Goal: Complete application form: Complete application form

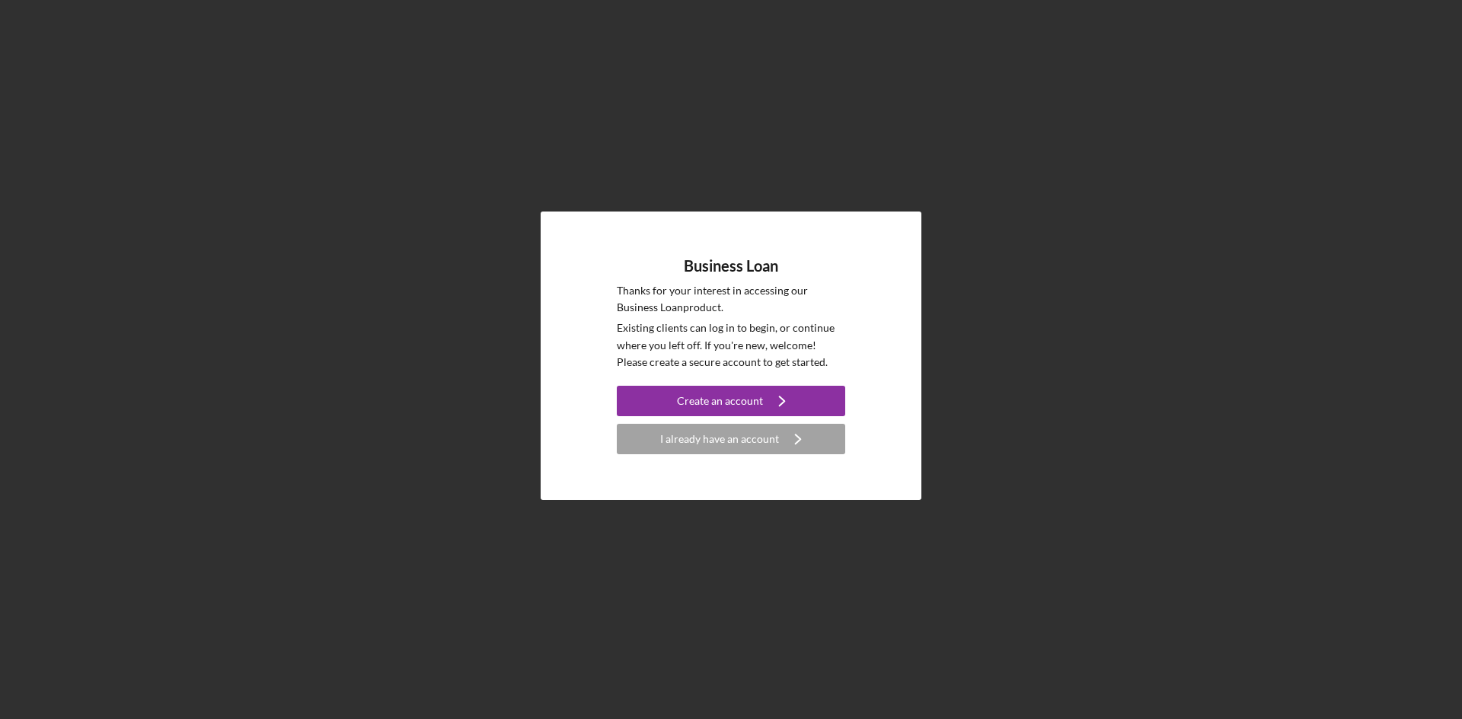
click at [752, 401] on div "Create an account" at bounding box center [720, 401] width 86 height 30
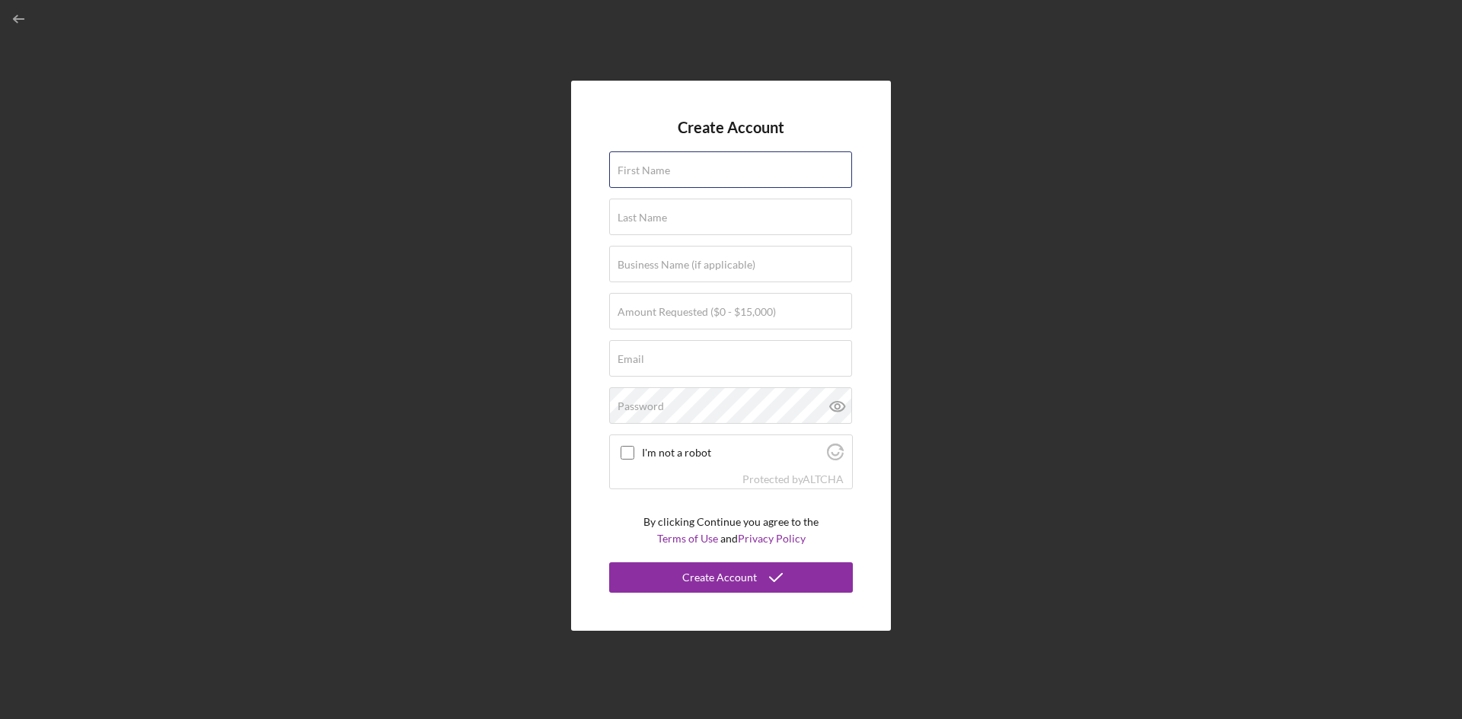
click at [714, 164] on div "First Name" at bounding box center [731, 171] width 244 height 38
type input "Abiud"
type input "[PERSON_NAME]"
type input "[EMAIL_ADDRESS][DOMAIN_NAME]"
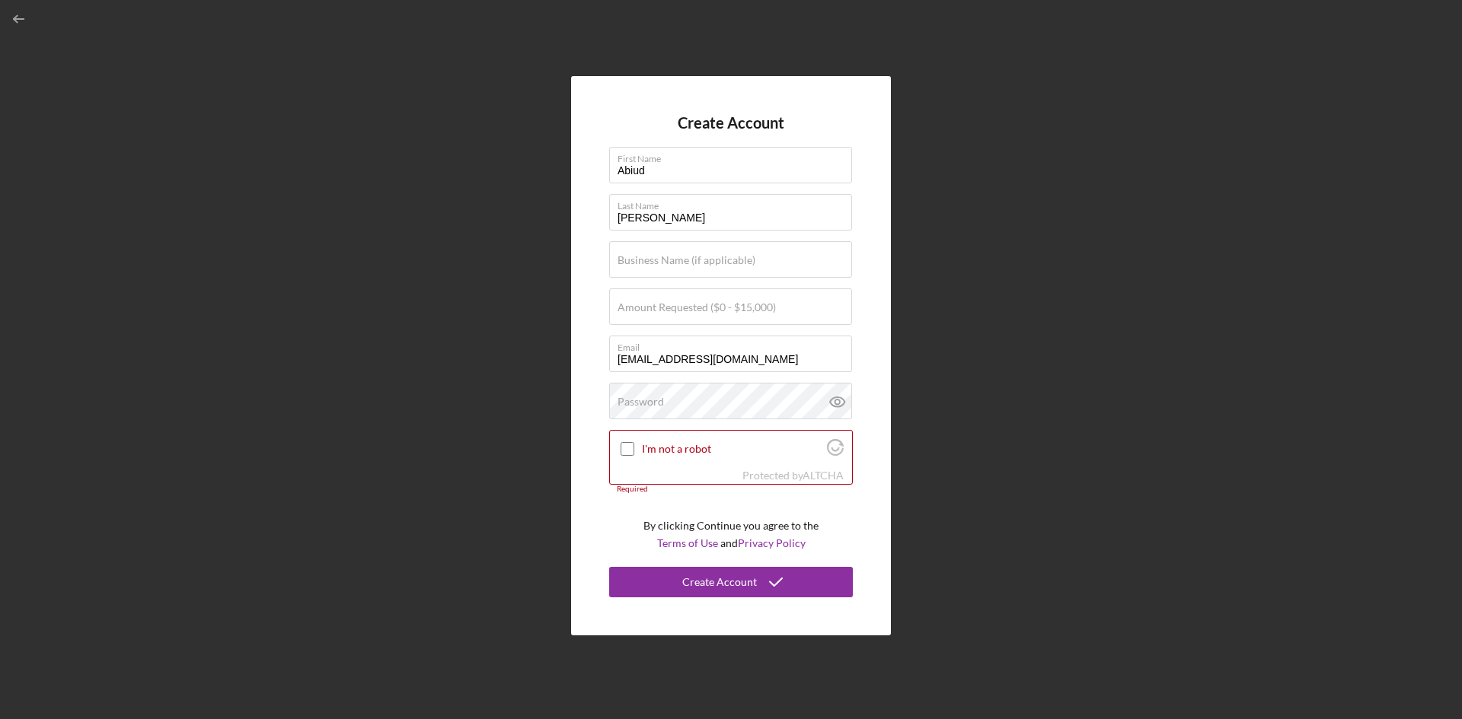
click at [701, 257] on label "Business Name (if applicable)" at bounding box center [686, 260] width 138 height 12
click at [701, 257] on input "Business Name (if applicable)" at bounding box center [730, 259] width 243 height 37
type input "Awecherry Coffee LLC"
click at [715, 311] on label "Amount Requested ($0 - $15,000)" at bounding box center [696, 307] width 158 height 12
click at [715, 311] on input "Amount Requested ($0 - $15,000)" at bounding box center [730, 307] width 243 height 37
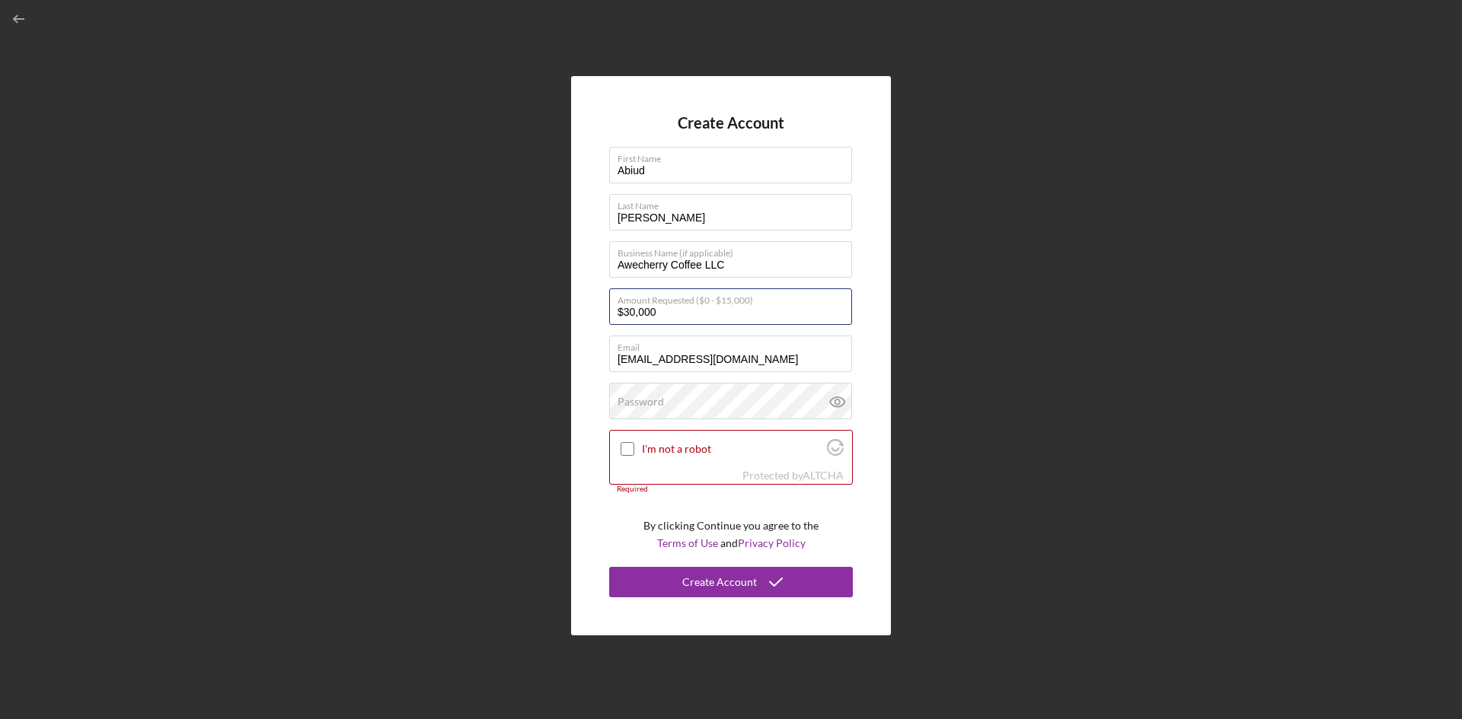
type input "$30,000"
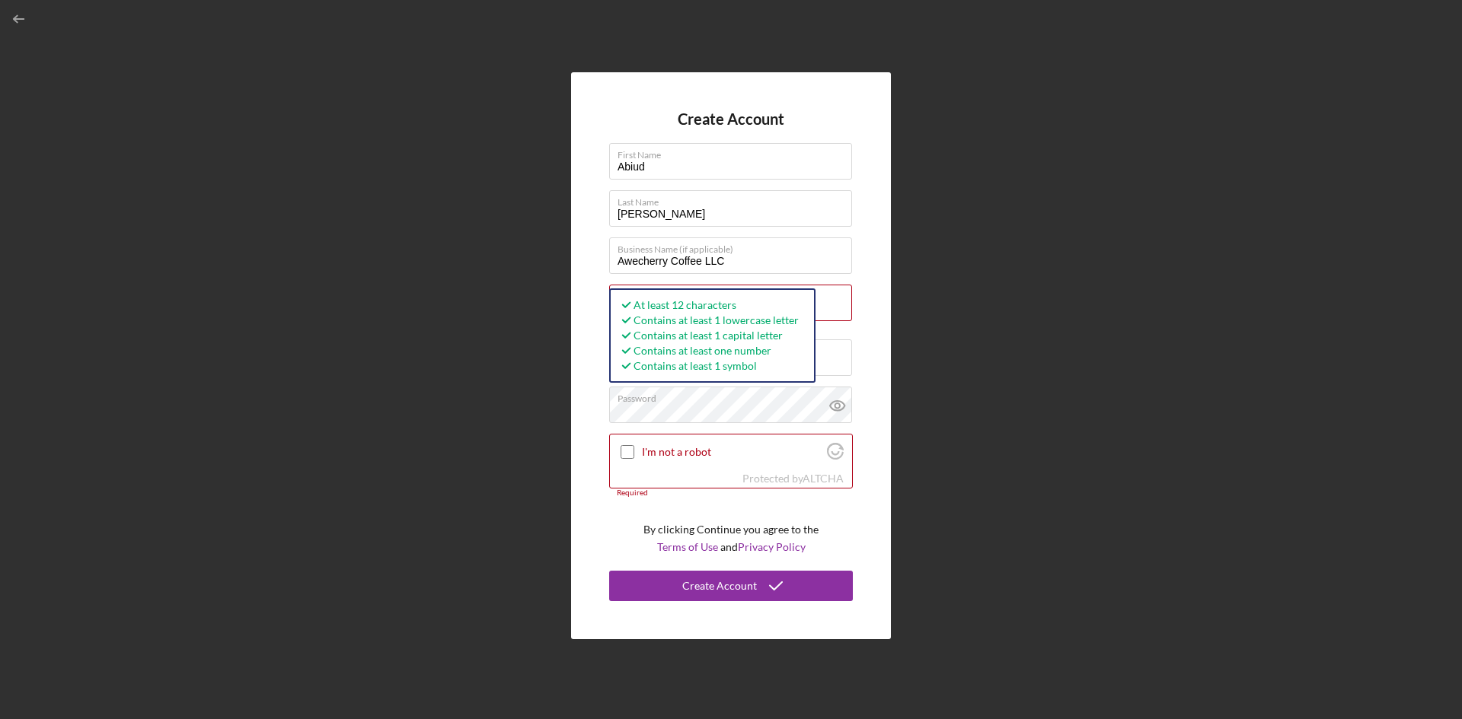
drag, startPoint x: 616, startPoint y: 446, endPoint x: 626, endPoint y: 449, distance: 10.4
click at [616, 446] on div "I'm not a robot" at bounding box center [731, 453] width 242 height 36
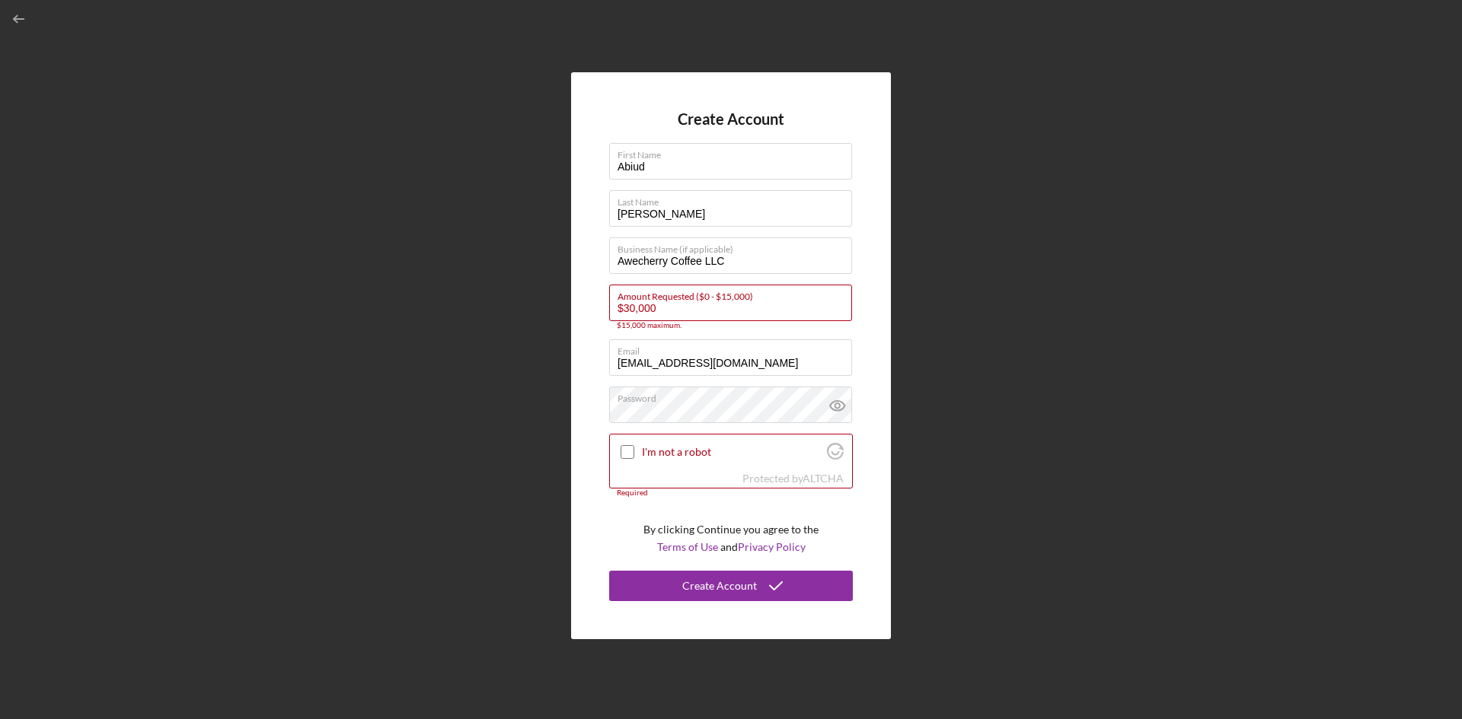
click at [627, 449] on input "I'm not a robot" at bounding box center [627, 452] width 14 height 14
checkbox input "true"
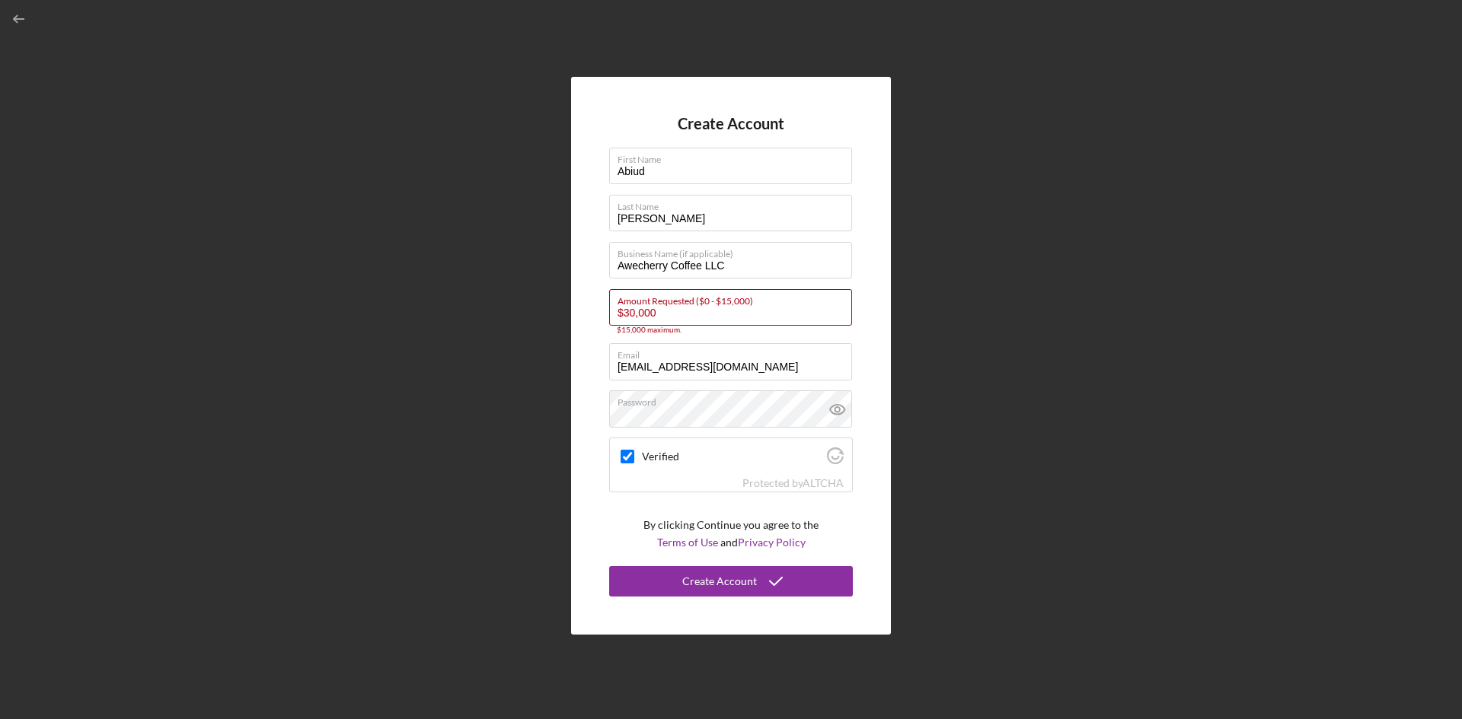
drag, startPoint x: 682, startPoint y: 316, endPoint x: 587, endPoint y: 321, distance: 95.3
click at [587, 321] on div "Create Account First Name [PERSON_NAME] Last Name [PERSON_NAME] Business Name (…" at bounding box center [731, 356] width 320 height 558
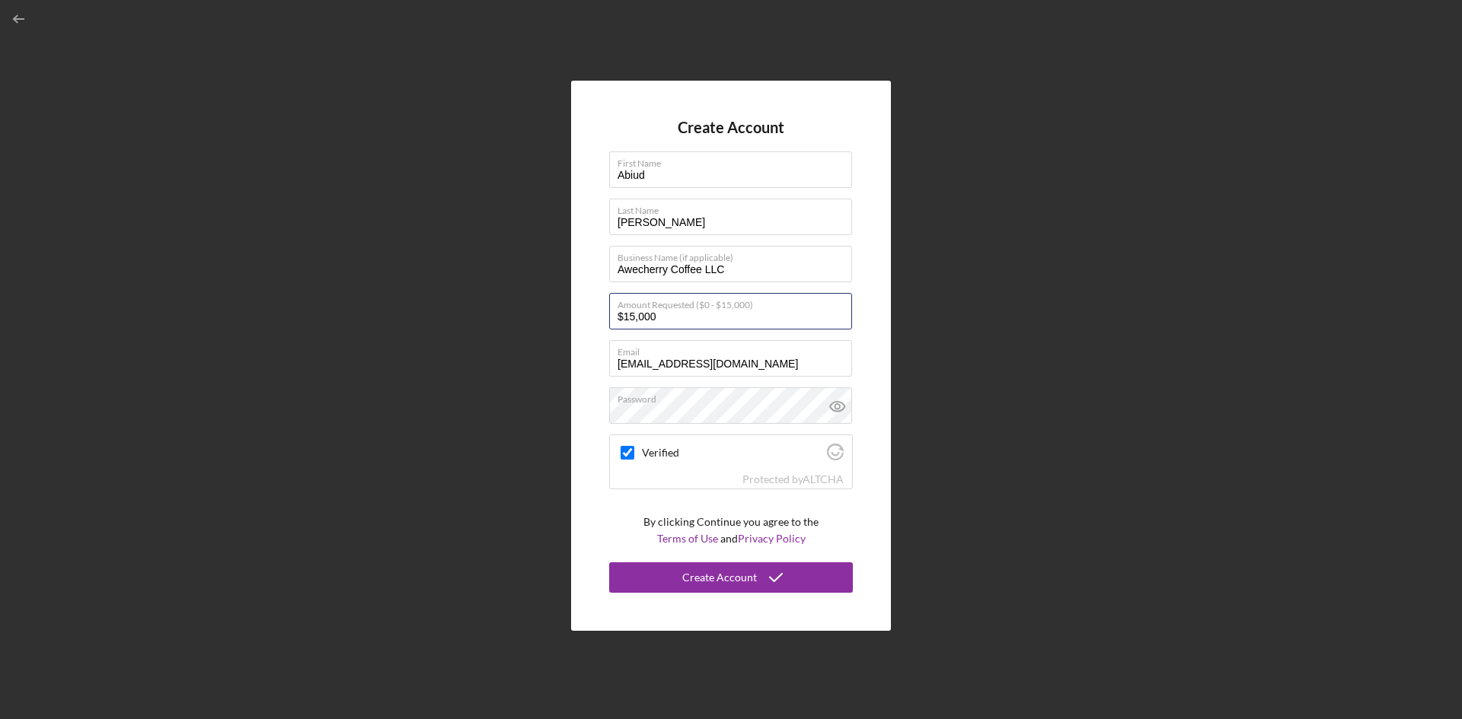
type input "$15,000"
click at [719, 576] on div "Create Account" at bounding box center [719, 578] width 75 height 30
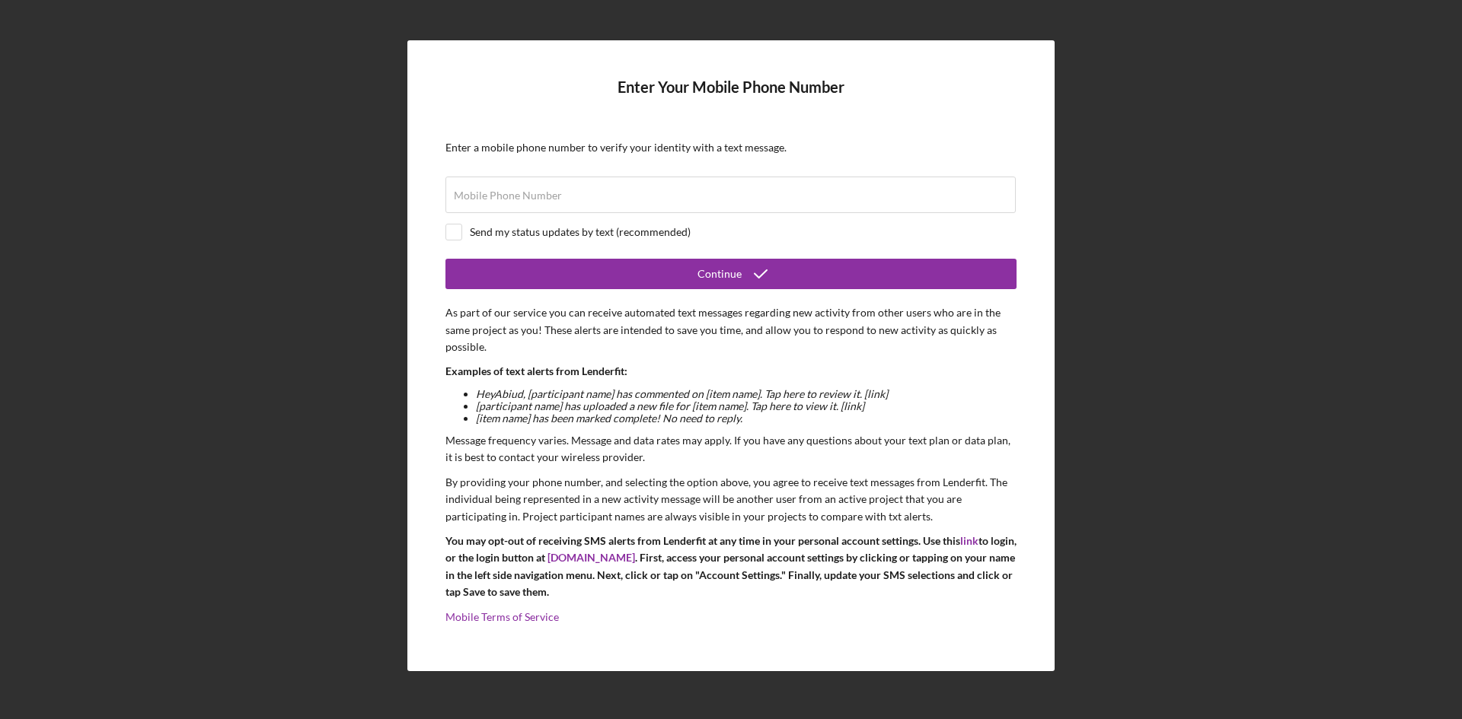
click at [521, 199] on label "Mobile Phone Number" at bounding box center [508, 196] width 108 height 12
click at [521, 199] on input "Mobile Phone Number" at bounding box center [730, 195] width 570 height 37
click at [693, 275] on button "Continue" at bounding box center [730, 274] width 571 height 30
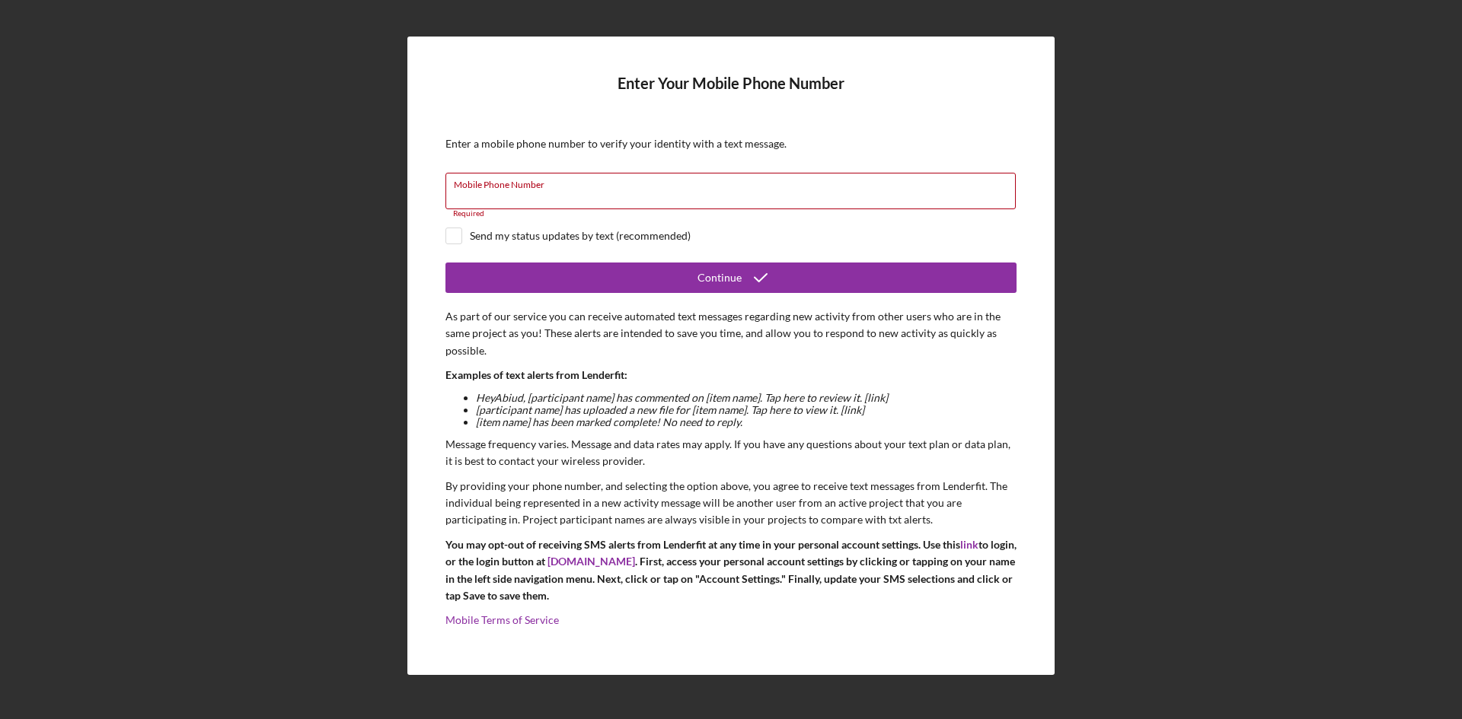
click at [595, 193] on input "Mobile Phone Number" at bounding box center [730, 191] width 570 height 37
type input "[PHONE_NUMBER]"
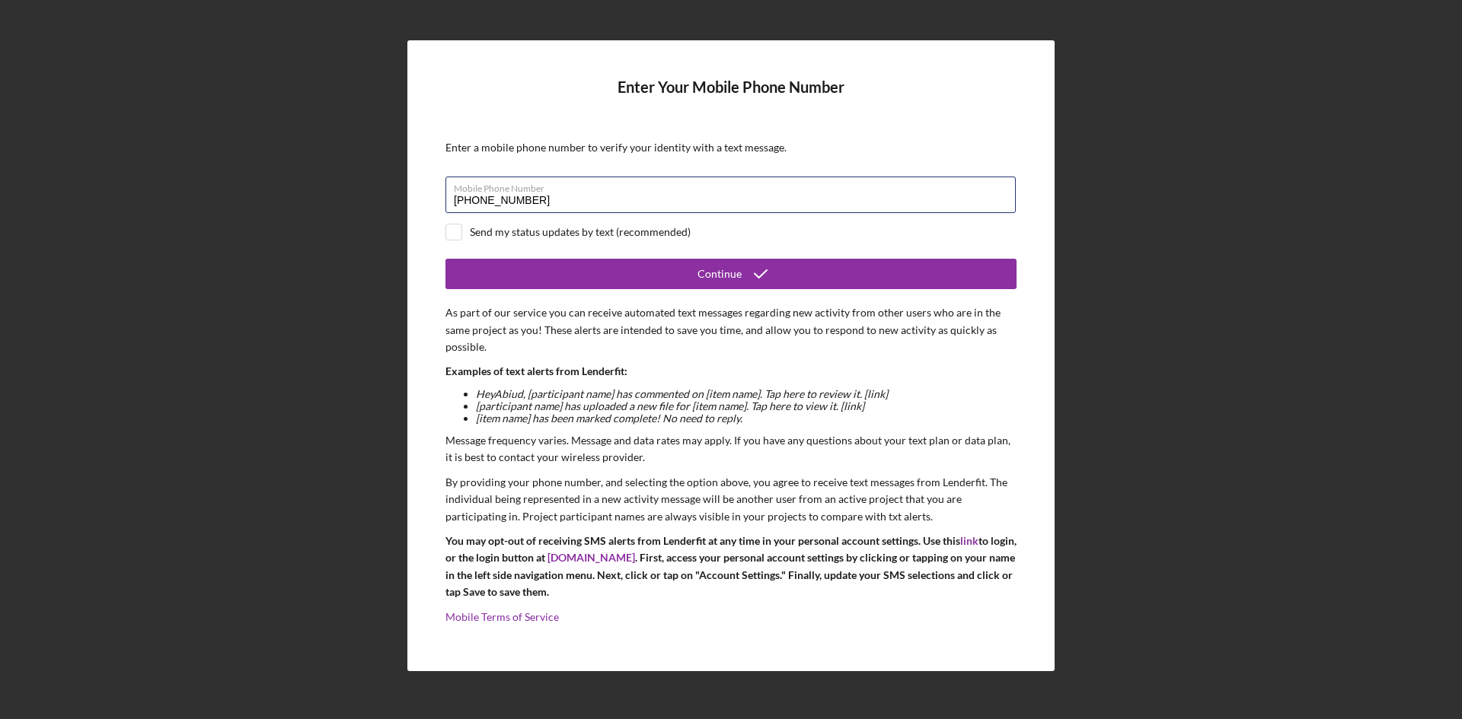
drag, startPoint x: 583, startPoint y: 205, endPoint x: 265, endPoint y: 208, distance: 318.2
click at [265, 208] on div "Enter Your Mobile Phone Number Enter a mobile phone number to verify your ident…" at bounding box center [731, 356] width 1447 height 712
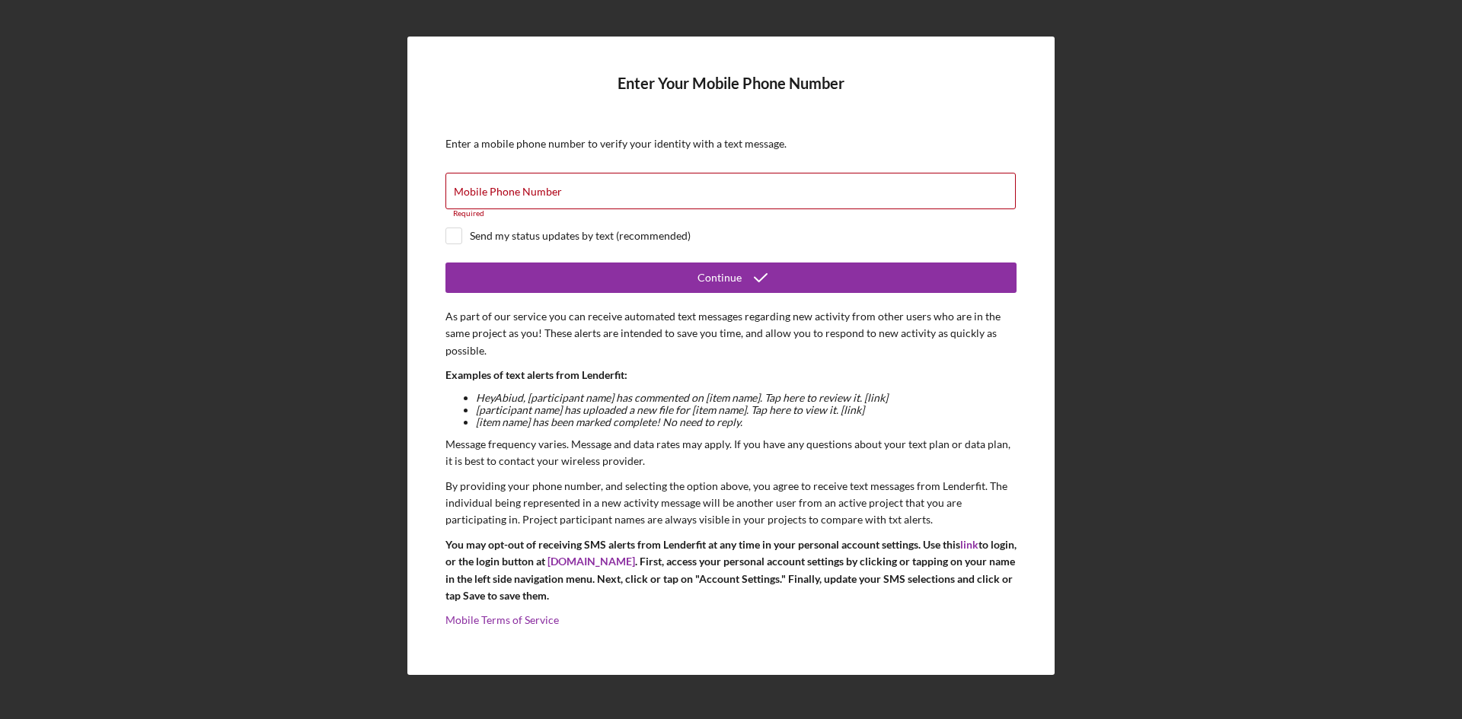
drag, startPoint x: 503, startPoint y: 188, endPoint x: 509, endPoint y: 196, distance: 9.7
click at [504, 190] on label "Mobile Phone Number" at bounding box center [508, 192] width 108 height 12
click at [504, 190] on input "Mobile Phone Number" at bounding box center [730, 191] width 570 height 37
type input "[PHONE_NUMBER]"
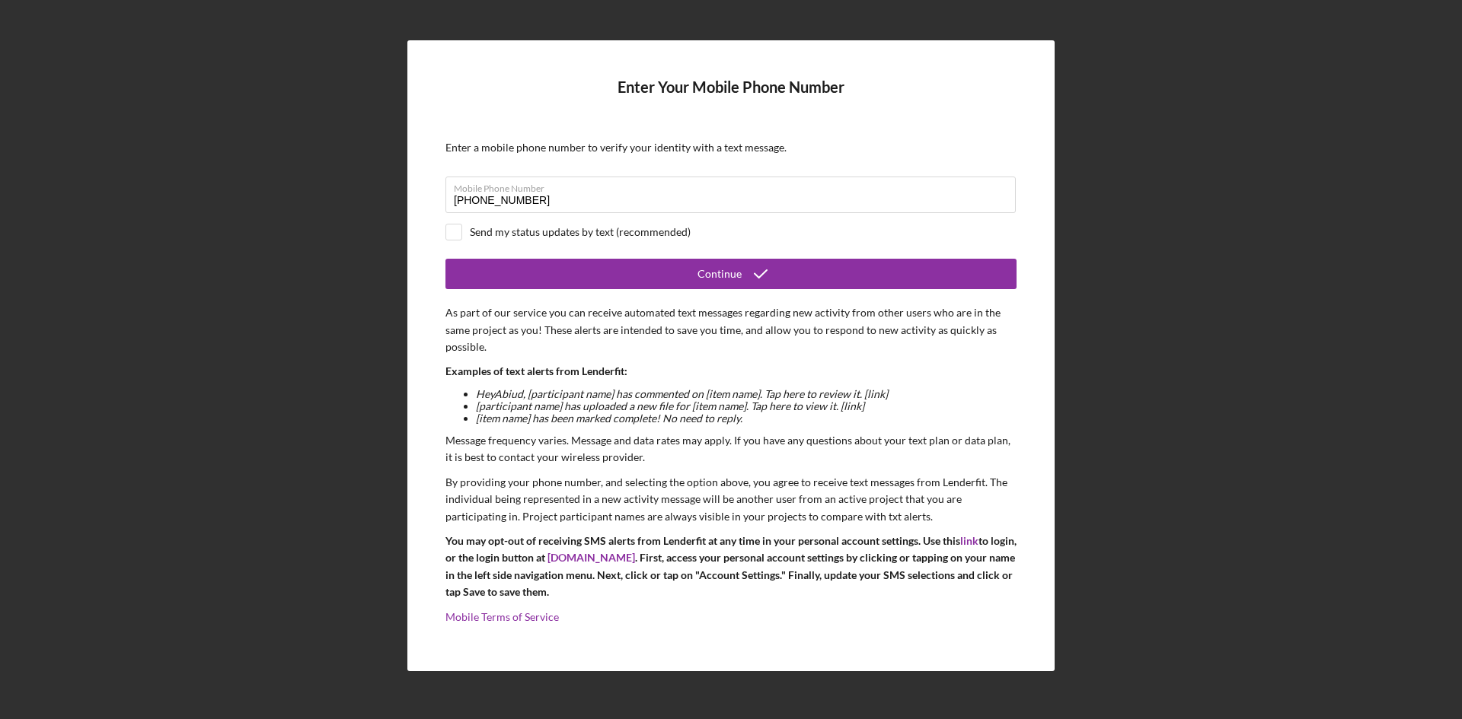
click at [474, 235] on div "Send my status updates by text (recommended)" at bounding box center [580, 232] width 221 height 12
checkbox input "true"
click at [617, 280] on button "Continue" at bounding box center [730, 274] width 571 height 30
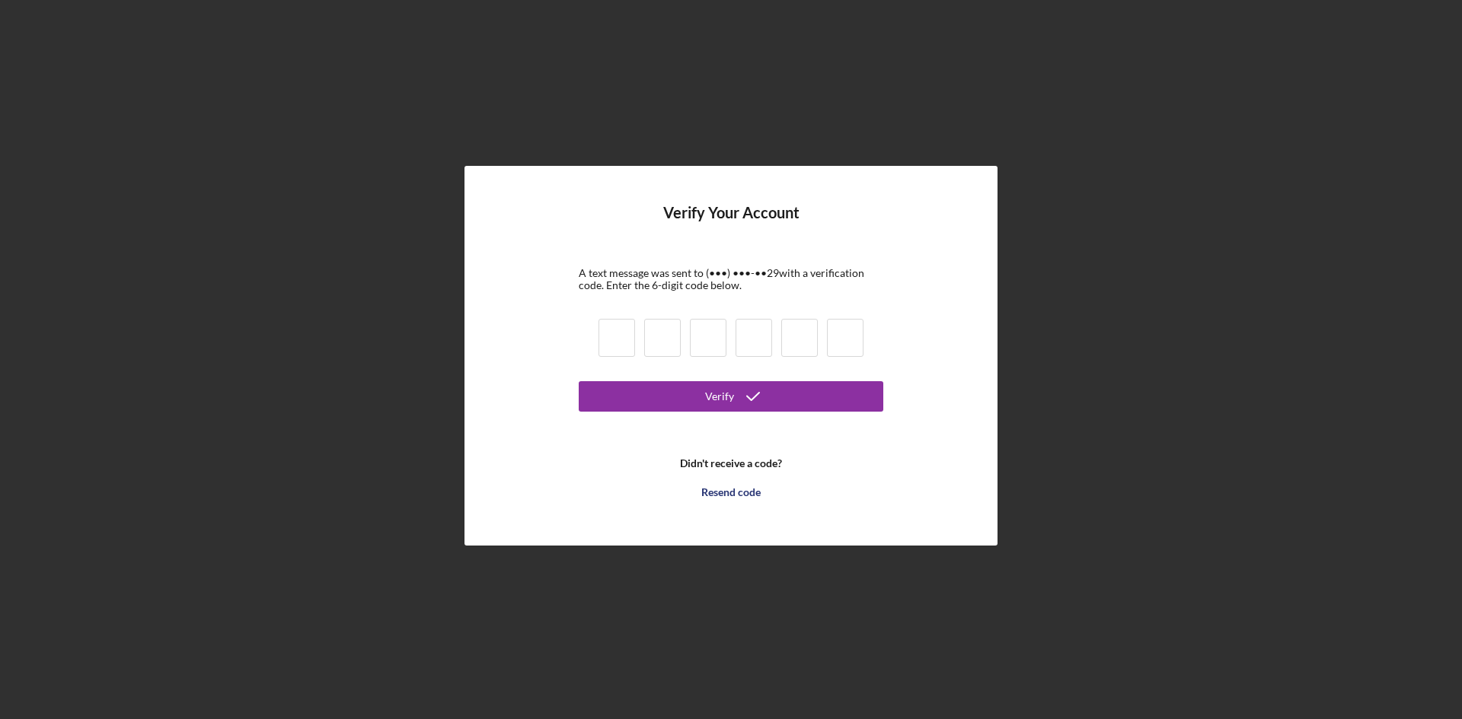
click at [629, 350] on input at bounding box center [616, 338] width 37 height 38
paste input "5"
type input "5"
type input "1"
type input "0"
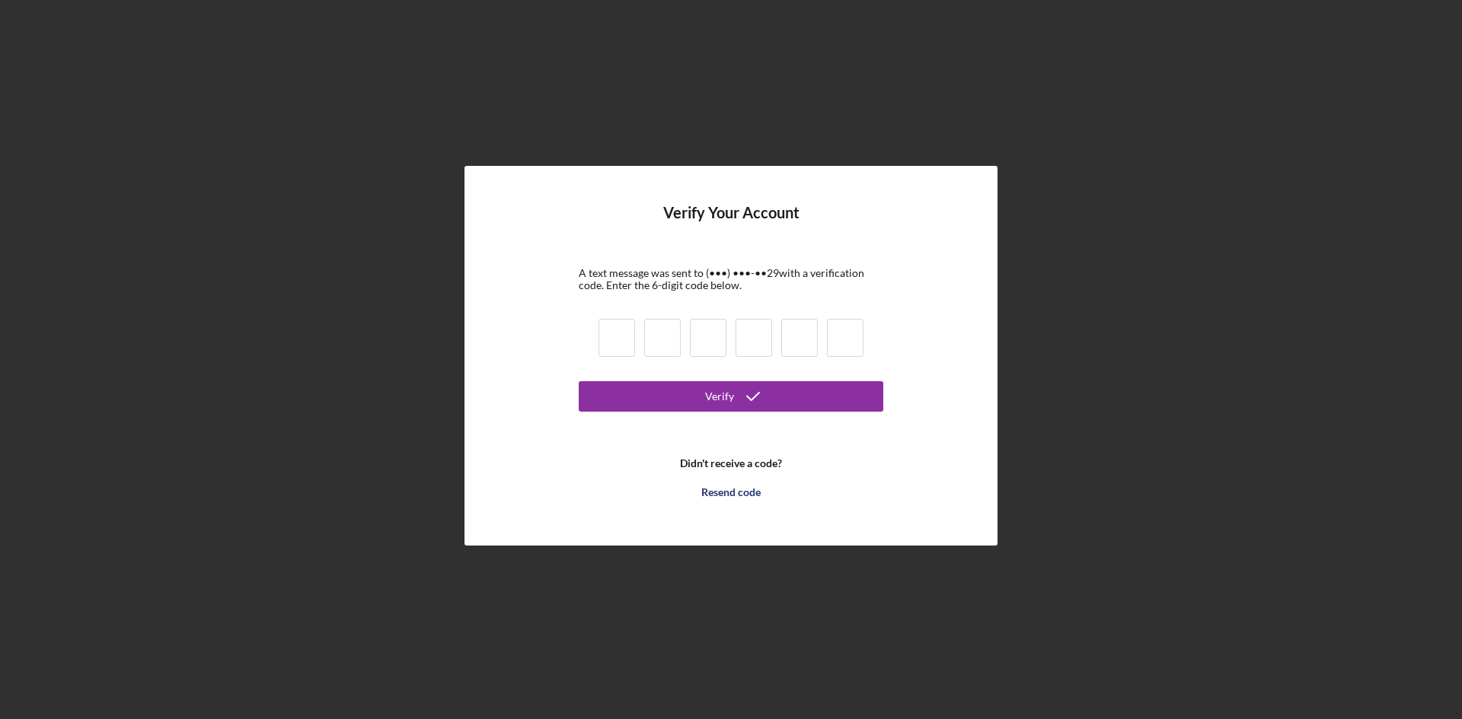
type input "8"
type input "9"
click at [707, 397] on div "Verify" at bounding box center [719, 396] width 29 height 30
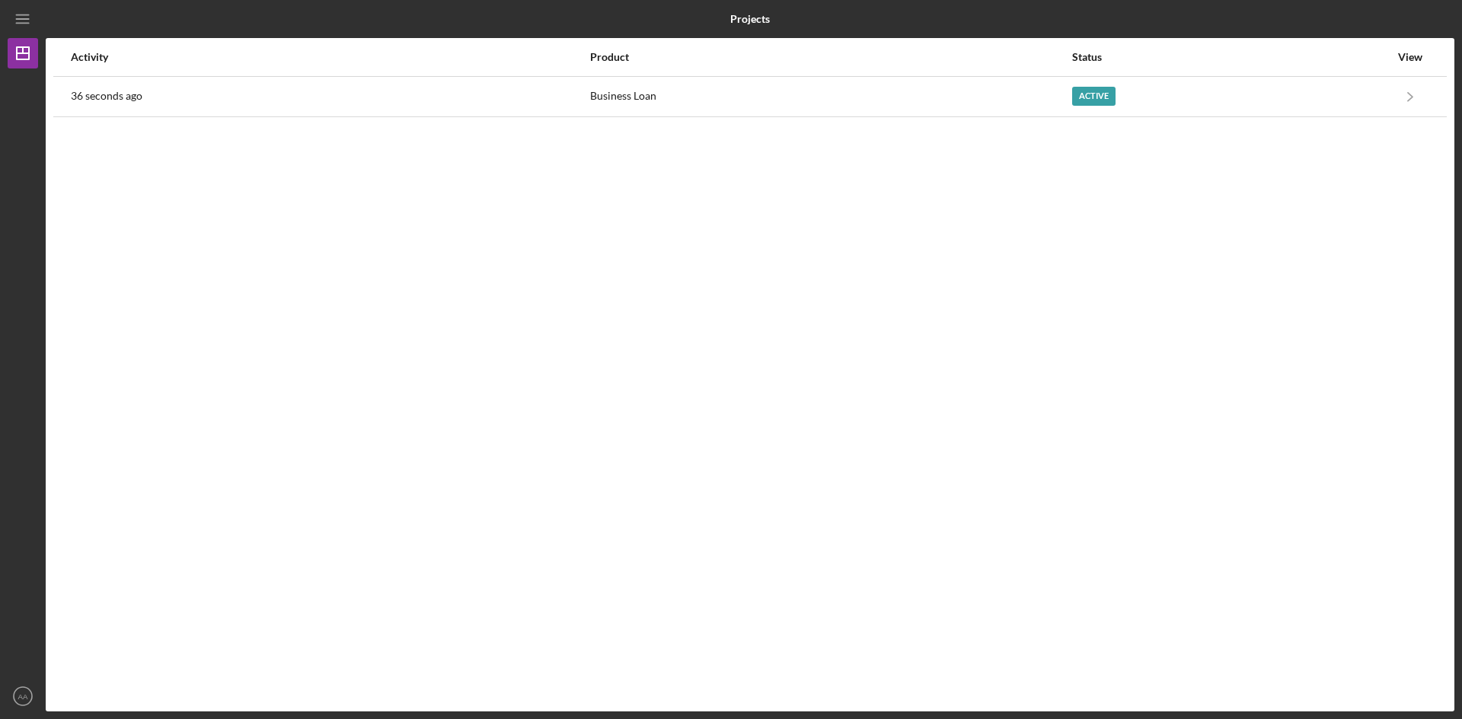
click at [1347, 102] on div "Active" at bounding box center [1230, 97] width 317 height 38
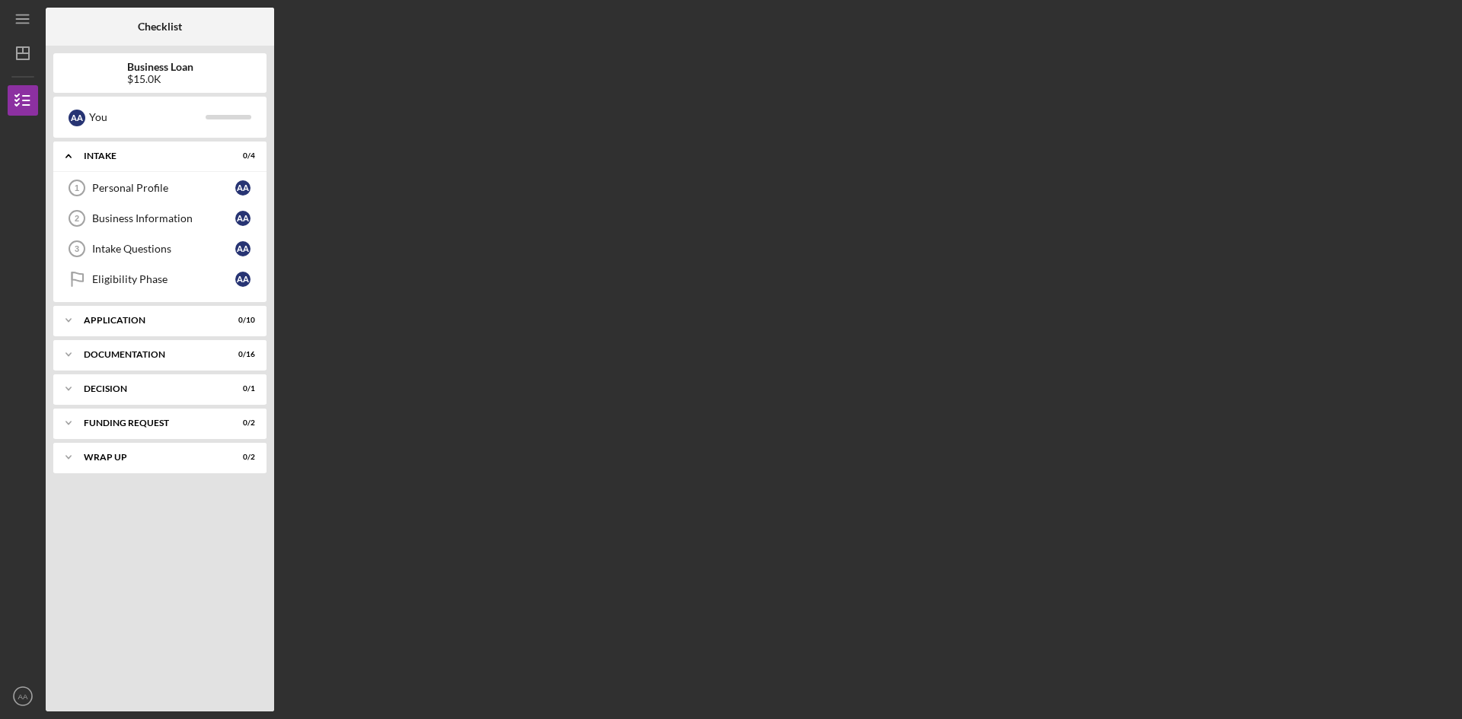
click at [113, 312] on div "Icon/Expander Application 0 / 10" at bounding box center [159, 320] width 213 height 30
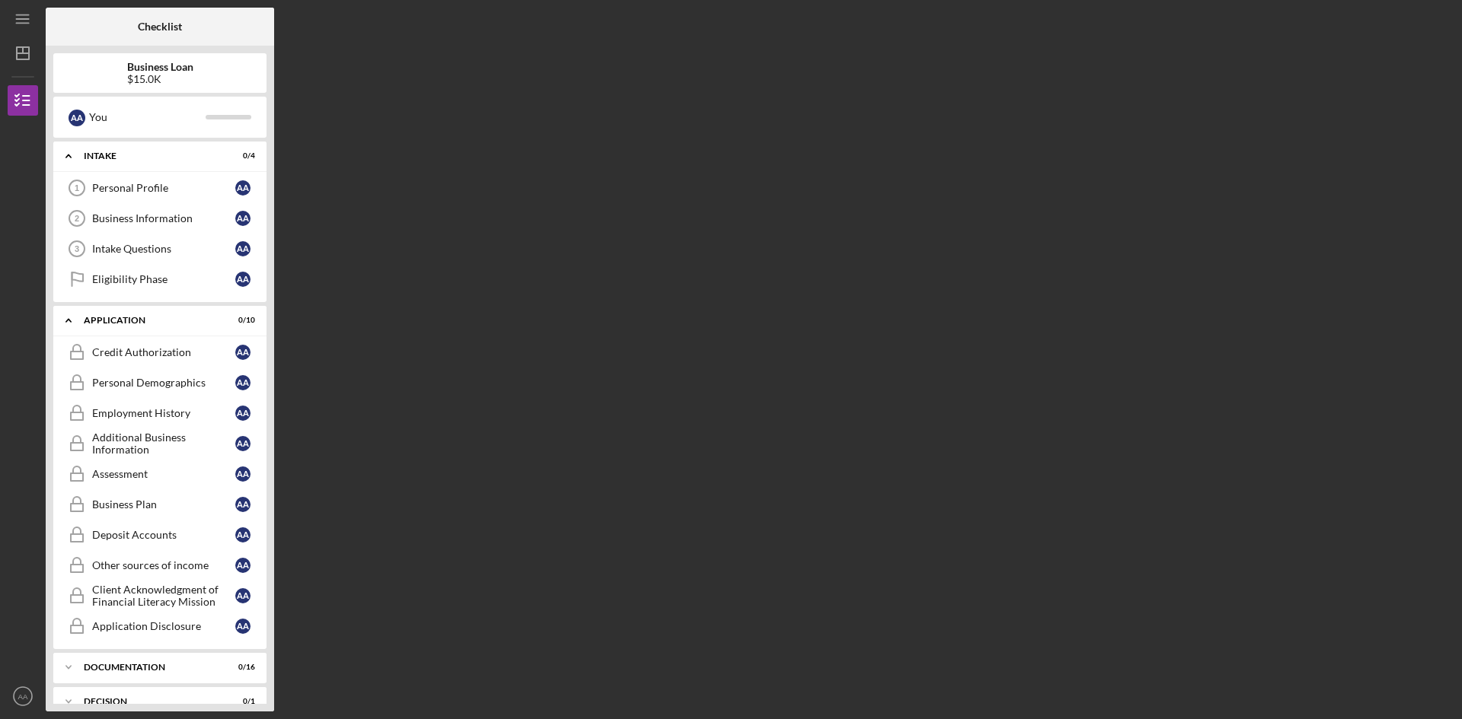
click at [113, 312] on div "Icon/Expander Application 0 / 10" at bounding box center [159, 320] width 213 height 31
